Goal: Find specific page/section: Find specific page/section

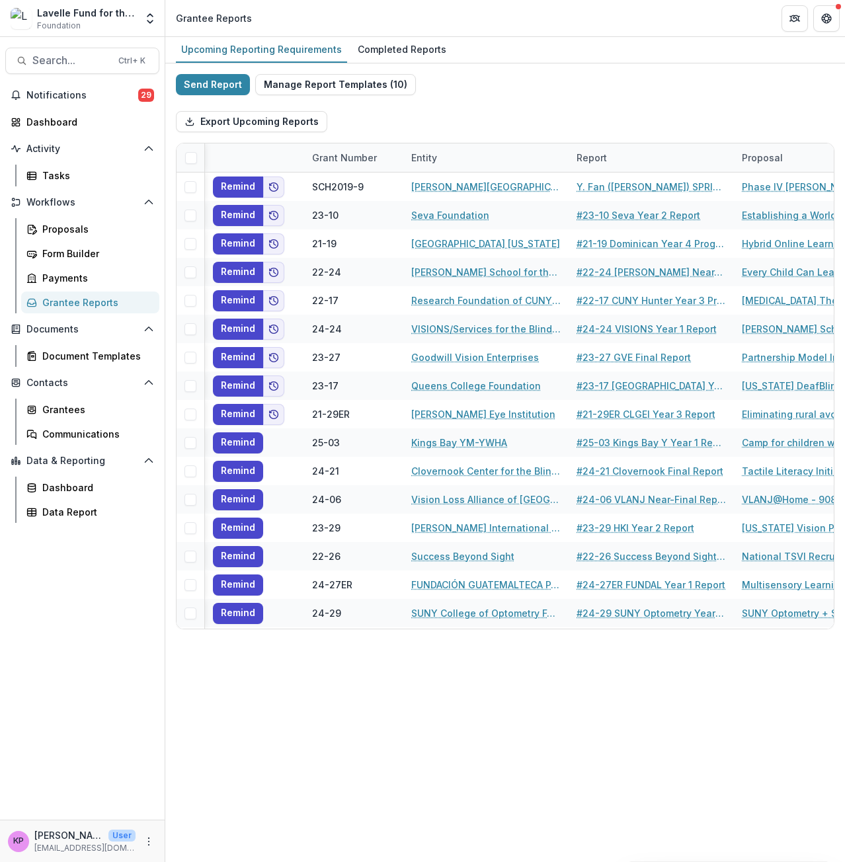
scroll to position [0, 342]
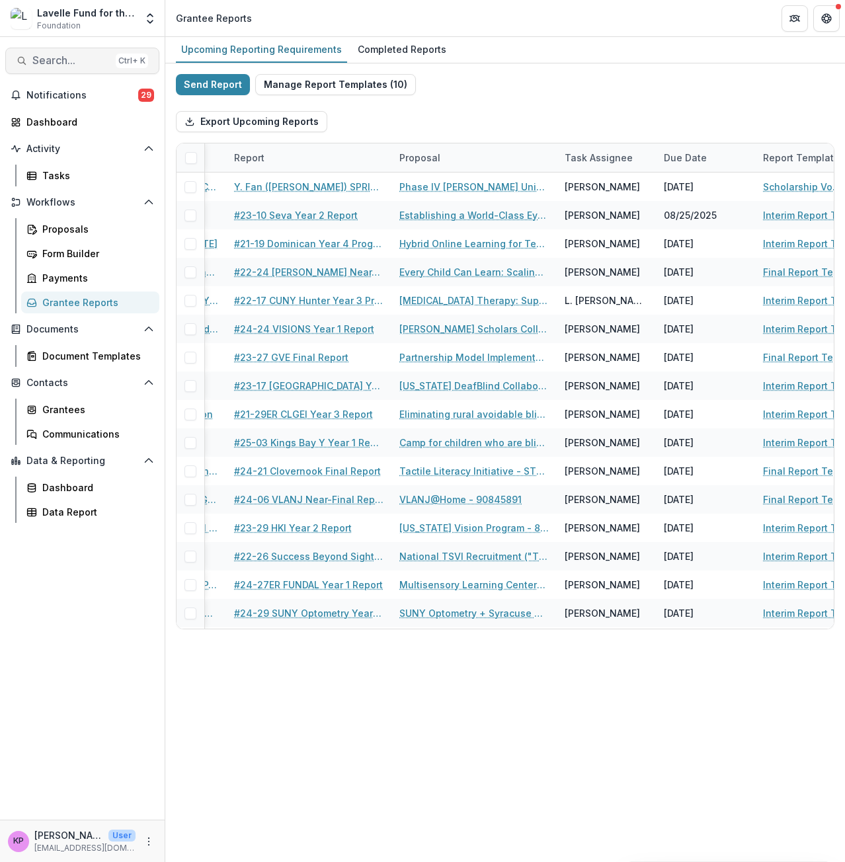
click at [60, 65] on span "Search..." at bounding box center [71, 60] width 78 height 13
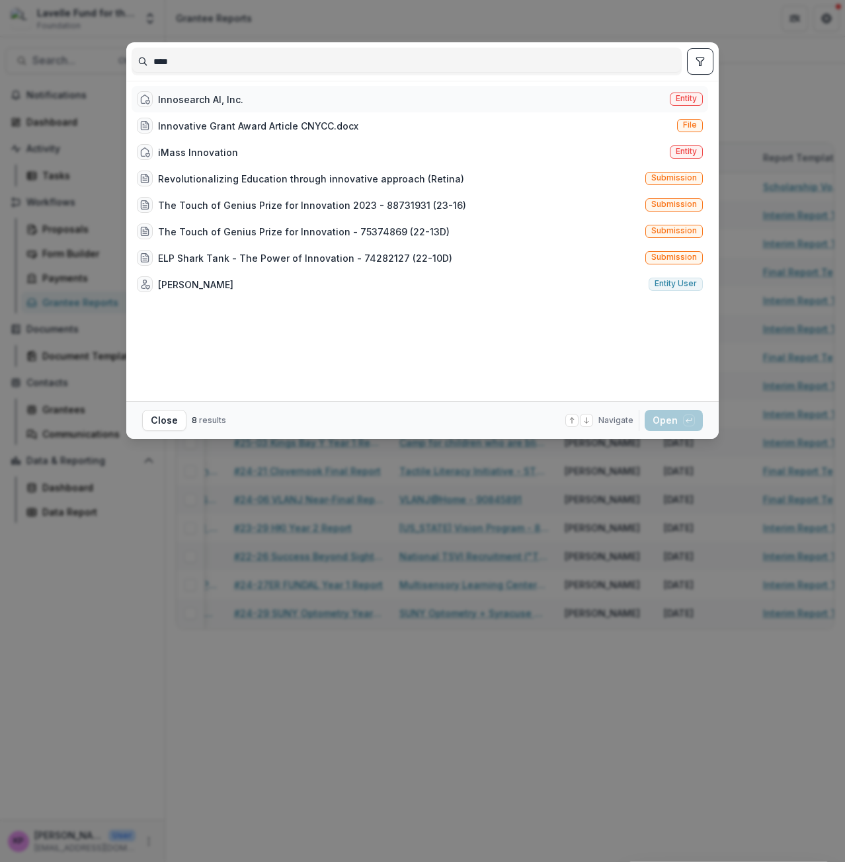
type input "****"
click at [212, 97] on div "Innosearch AI, Inc." at bounding box center [200, 100] width 85 height 14
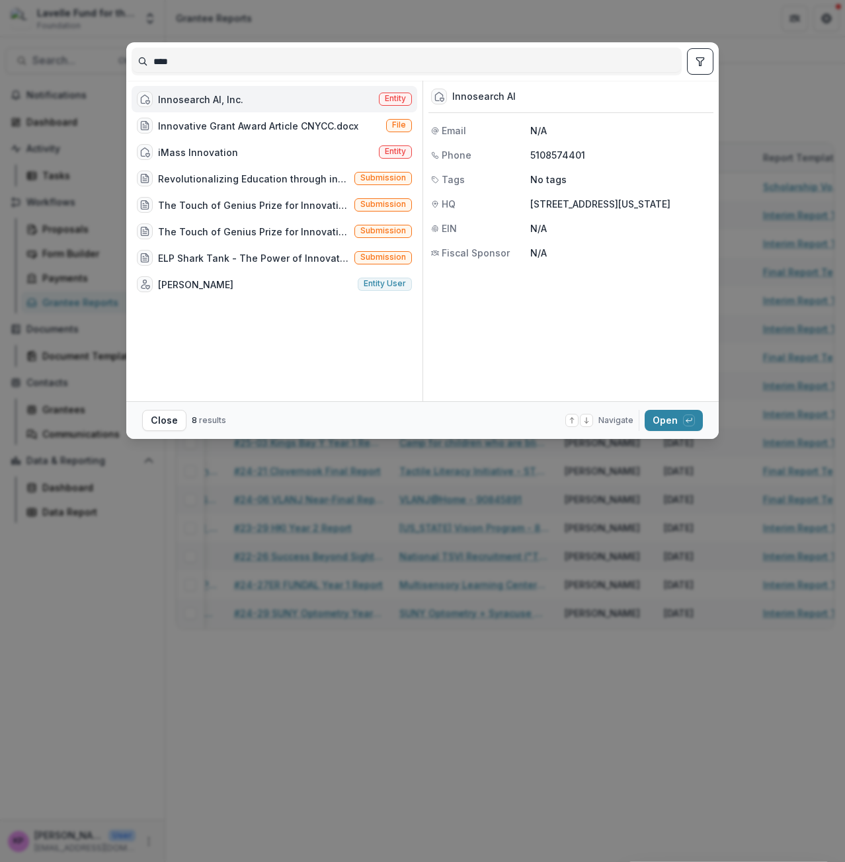
click at [212, 97] on div "Innosearch AI, Inc." at bounding box center [200, 100] width 85 height 14
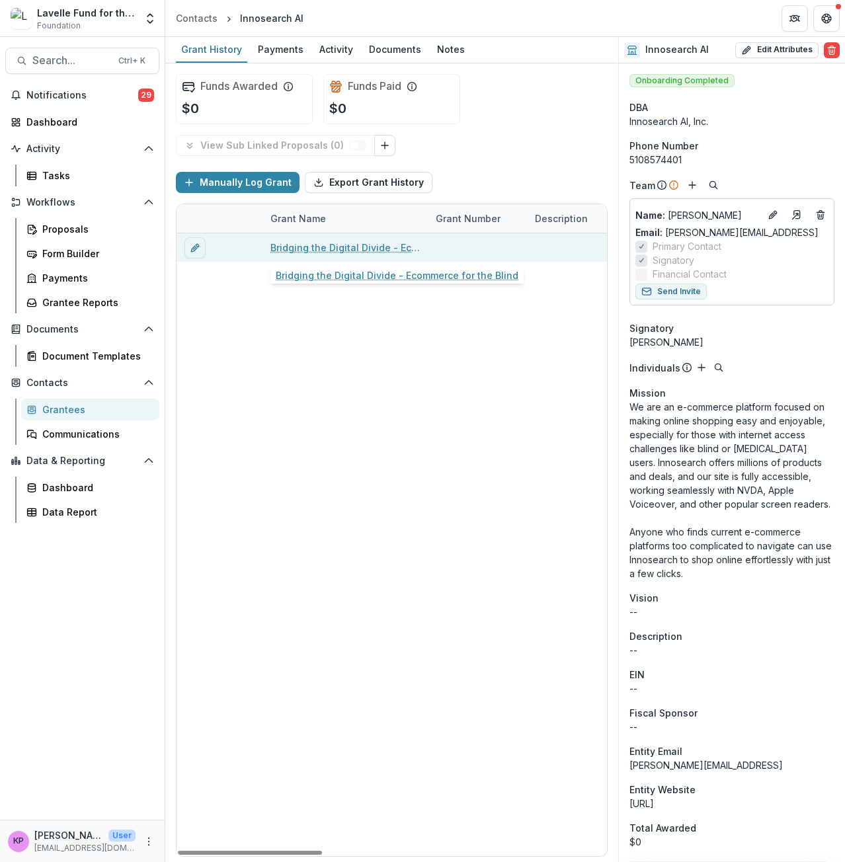
click at [378, 250] on link "Bridging the Digital Divide - Ecommerce for the Blind" at bounding box center [344, 248] width 149 height 14
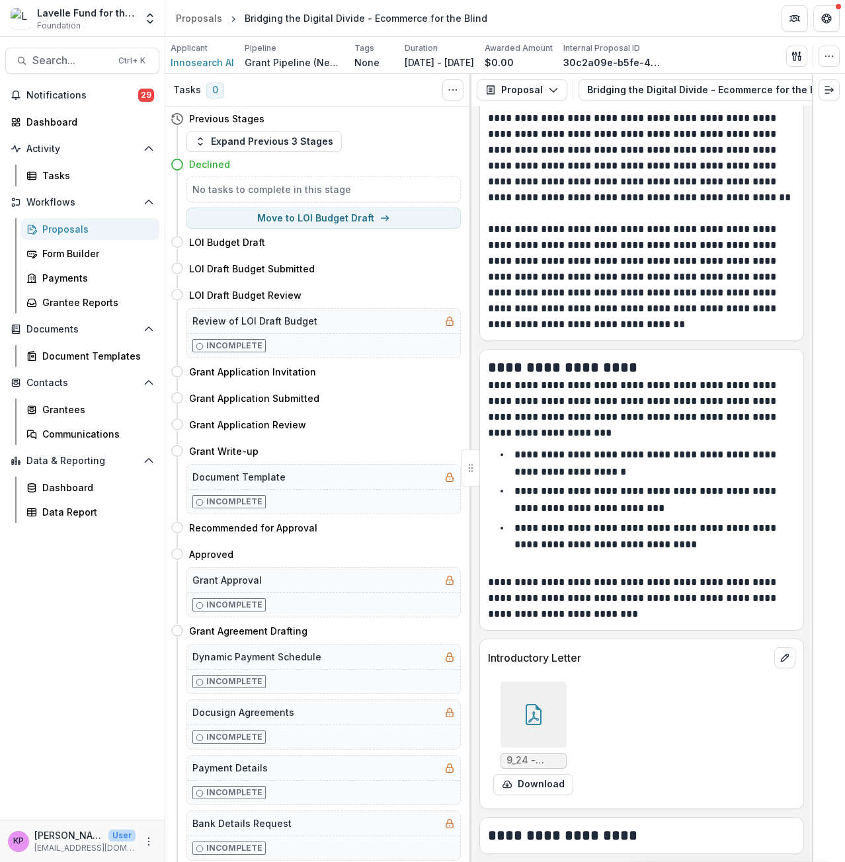
scroll to position [2049, 0]
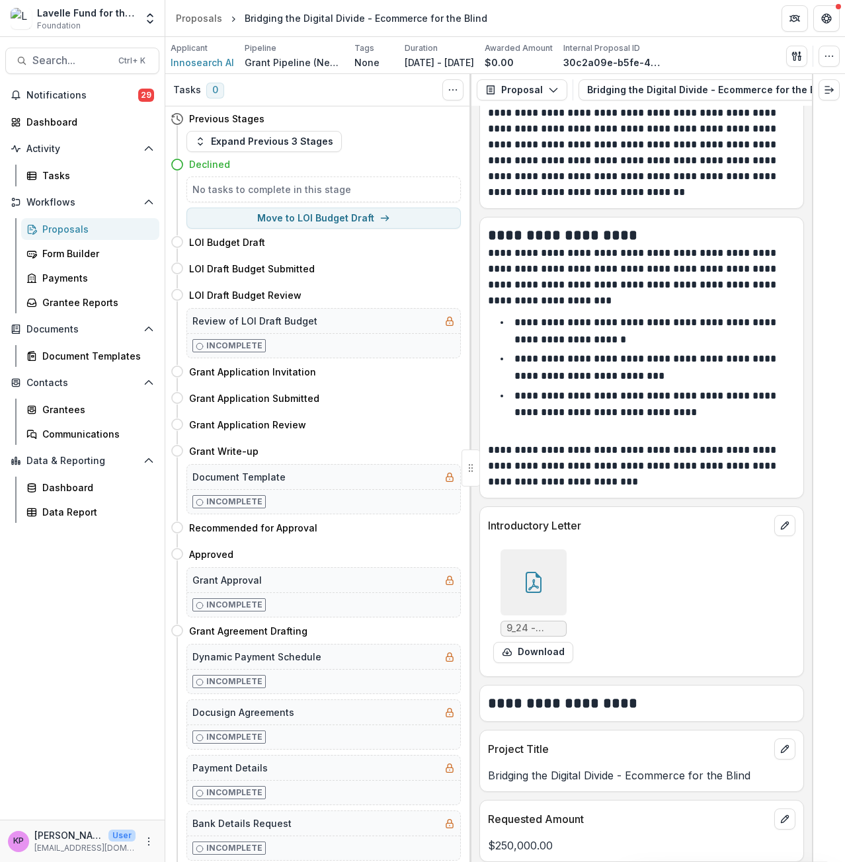
click at [540, 580] on icon at bounding box center [533, 582] width 21 height 21
